Goal: Communication & Community: Answer question/provide support

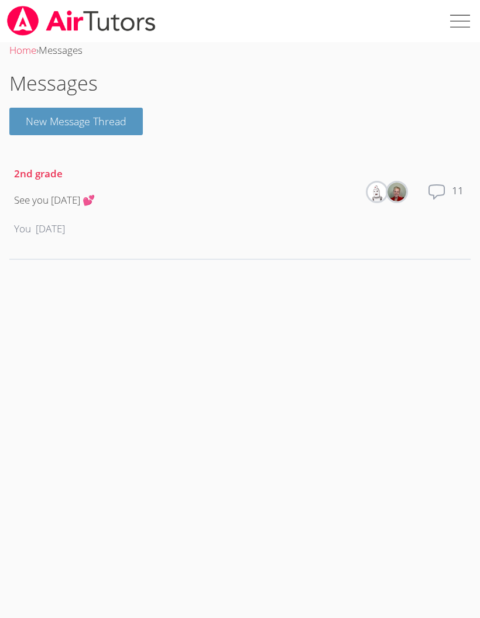
click at [26, 49] on link "Home" at bounding box center [22, 49] width 27 height 13
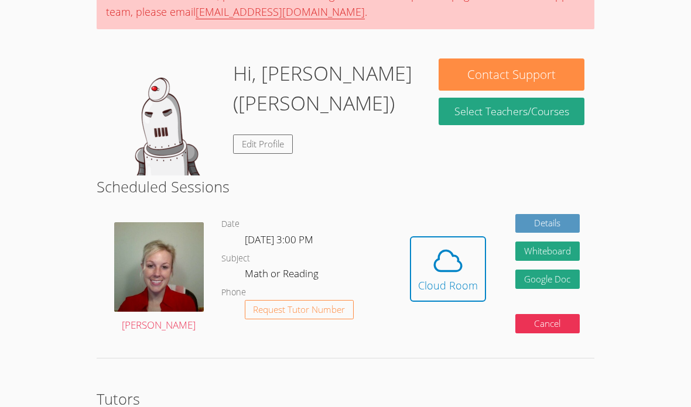
scroll to position [99, 0]
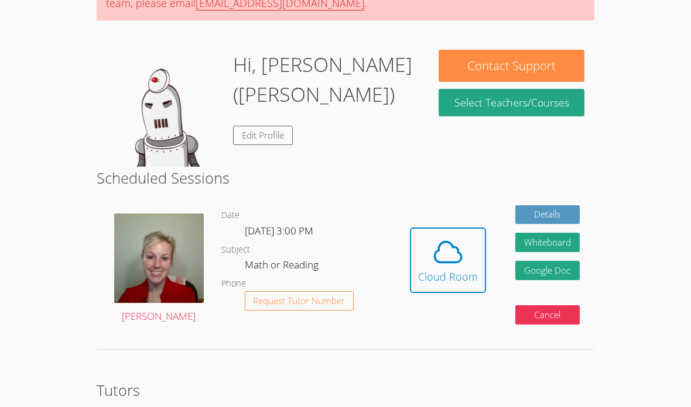
click at [1, 215] on body "Home Sessions Tutors Messages 1 Logout Catalina ([PERSON_NAME]) As of [DATE], o…" at bounding box center [345, 104] width 691 height 407
click at [128, 282] on img at bounding box center [158, 258] width 89 height 89
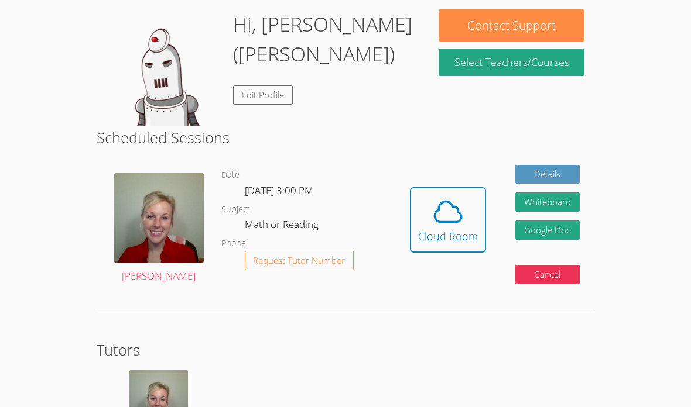
scroll to position [159, 0]
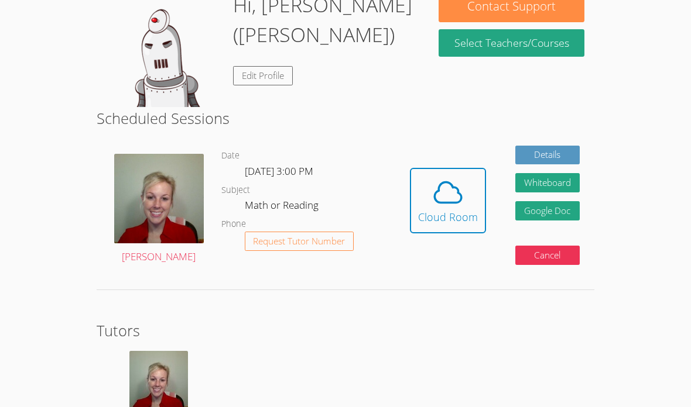
click at [146, 375] on img at bounding box center [158, 380] width 59 height 59
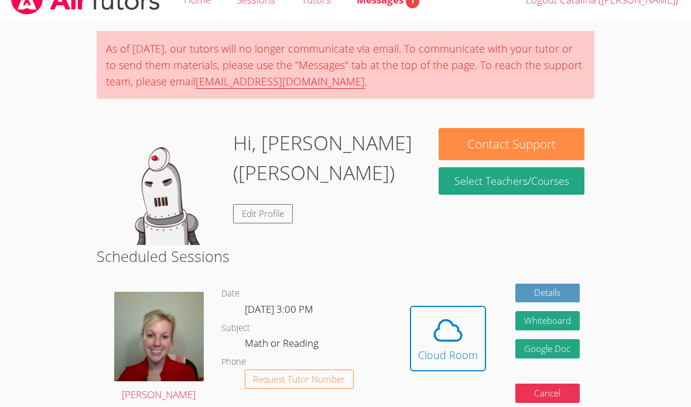
scroll to position [22, 0]
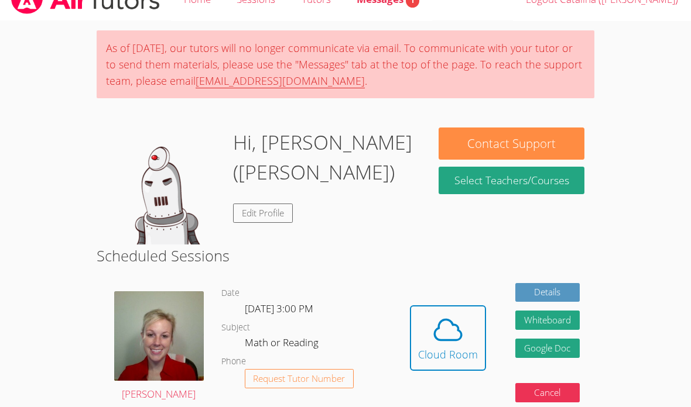
click at [7, 97] on body "Home Sessions Tutors Messages 1 Logout Catalina ([PERSON_NAME]) As of [DATE], o…" at bounding box center [345, 181] width 691 height 407
click at [478, 312] on button "Cloud Room" at bounding box center [448, 339] width 76 height 66
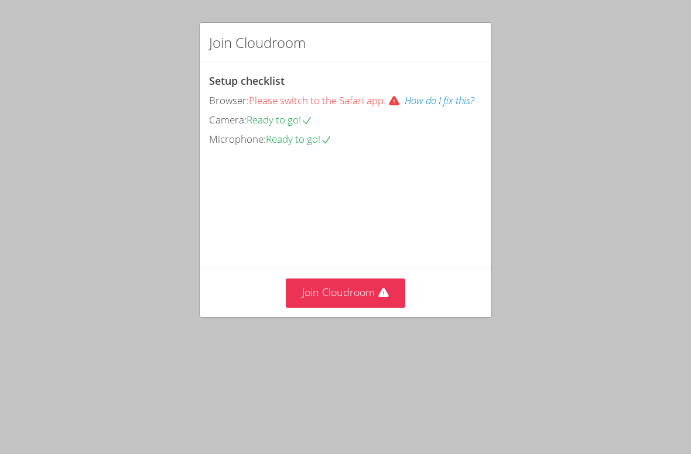
click at [330, 307] on button "Join Cloudroom" at bounding box center [346, 293] width 120 height 29
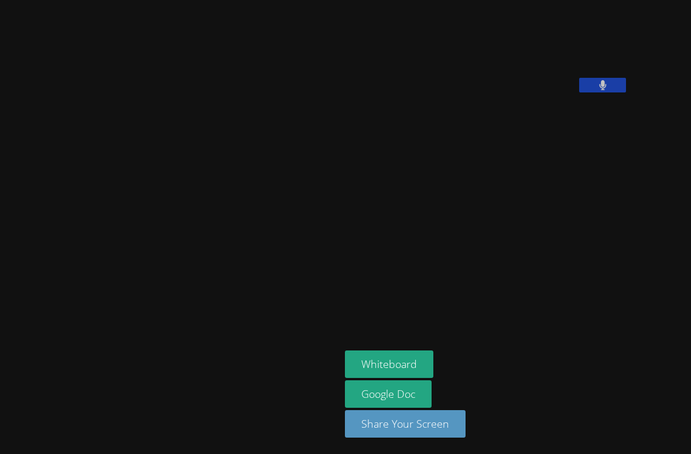
click at [520, 92] on video at bounding box center [433, 49] width 176 height 88
click at [579, 92] on button at bounding box center [602, 85] width 47 height 15
click at [596, 90] on icon at bounding box center [602, 85] width 12 height 10
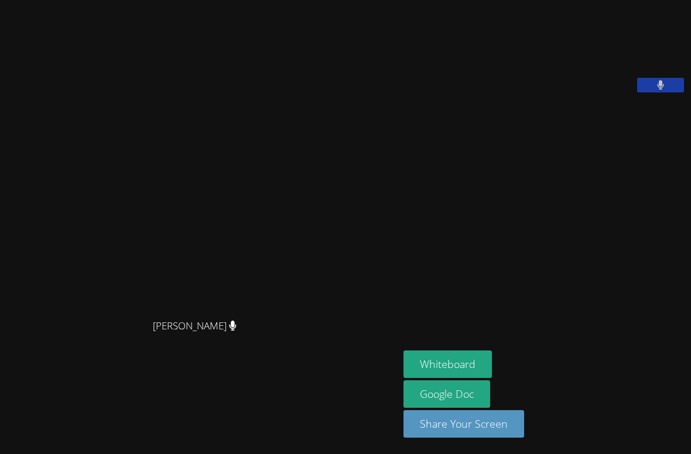
click at [6, 399] on div "Anna Parsons Anna Parsons" at bounding box center [199, 227] width 389 height 445
click at [403, 378] on button "Whiteboard" at bounding box center [447, 365] width 88 height 28
